Goal: Find specific page/section: Find specific page/section

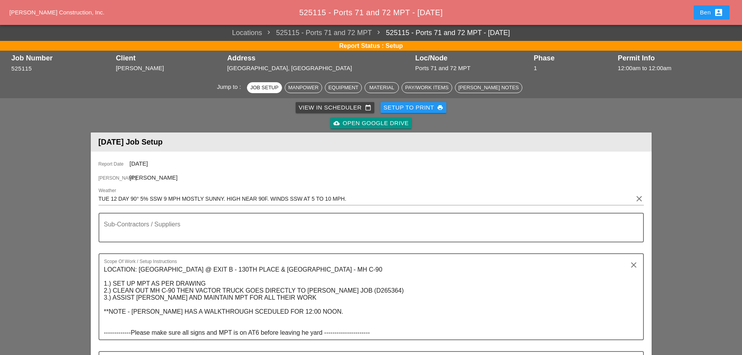
click at [62, 14] on span "[PERSON_NAME] Construction, Inc." at bounding box center [56, 12] width 95 height 7
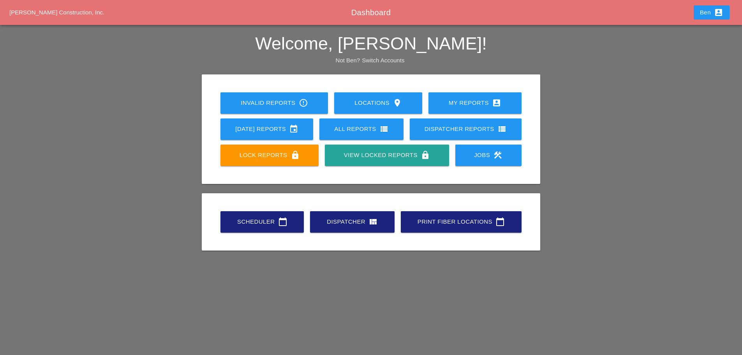
click at [268, 219] on div "Scheduler calendar_today" at bounding box center [262, 221] width 58 height 9
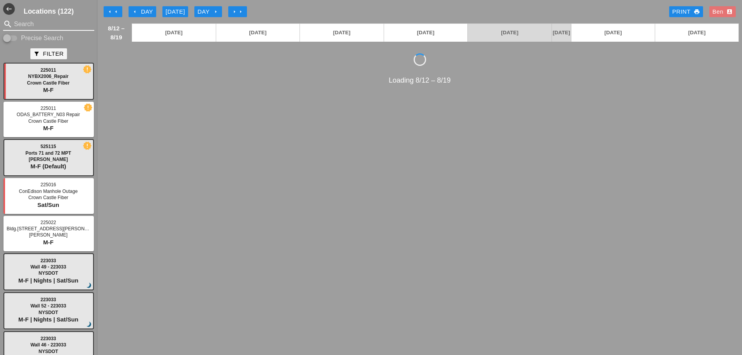
click at [60, 21] on input "Search" at bounding box center [48, 24] width 69 height 12
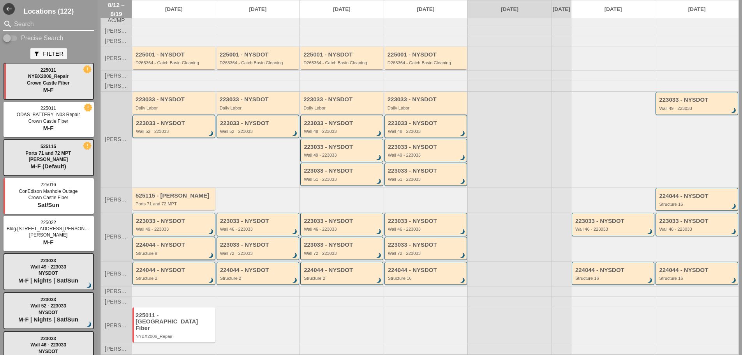
scroll to position [41, 0]
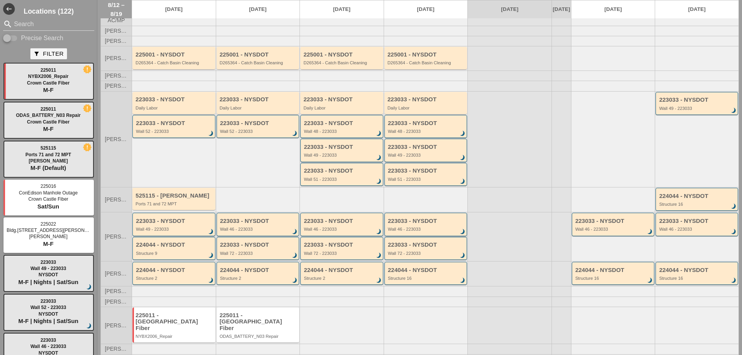
scroll to position [41, 0]
